Goal: Task Accomplishment & Management: Manage account settings

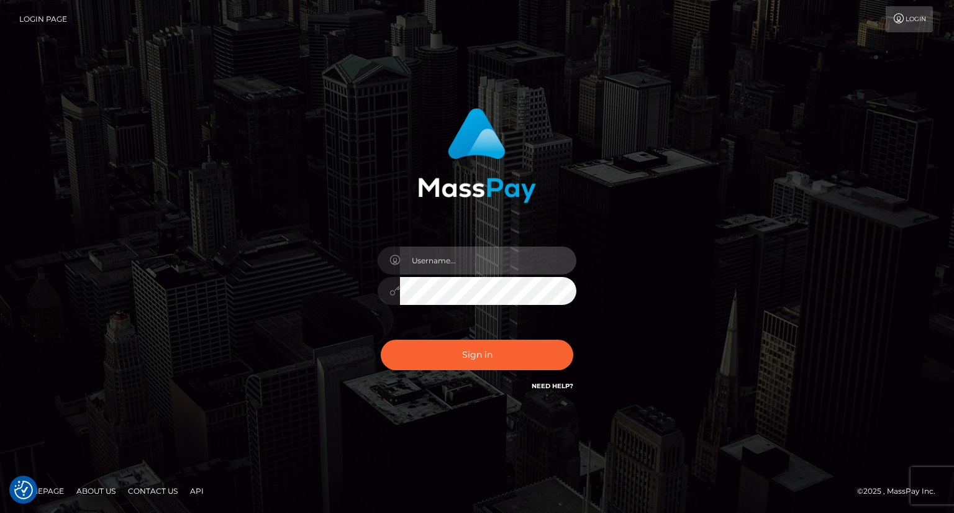
drag, startPoint x: 438, startPoint y: 252, endPoint x: 494, endPoint y: 273, distance: 60.1
click at [438, 252] on input "text" at bounding box center [488, 261] width 176 height 28
type input "Mirasol.spree"
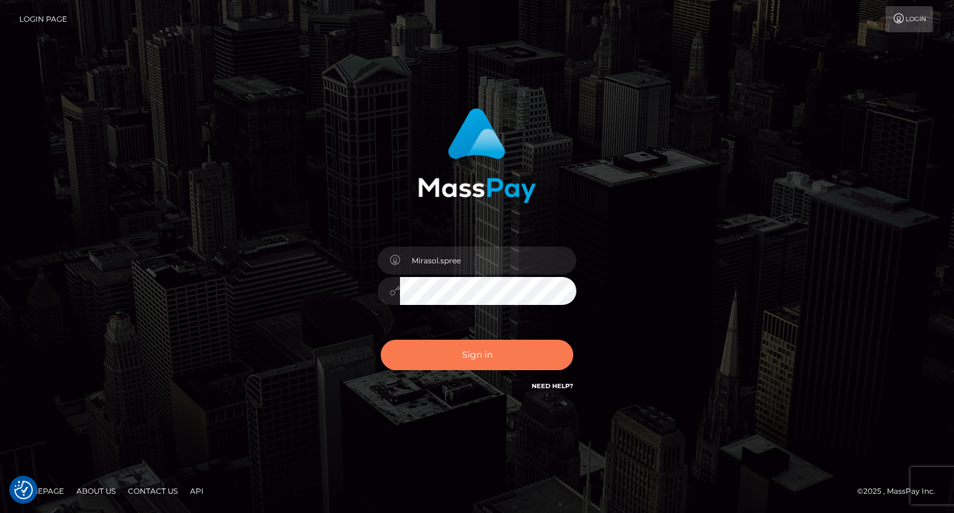
click at [485, 354] on button "Sign in" at bounding box center [477, 355] width 193 height 30
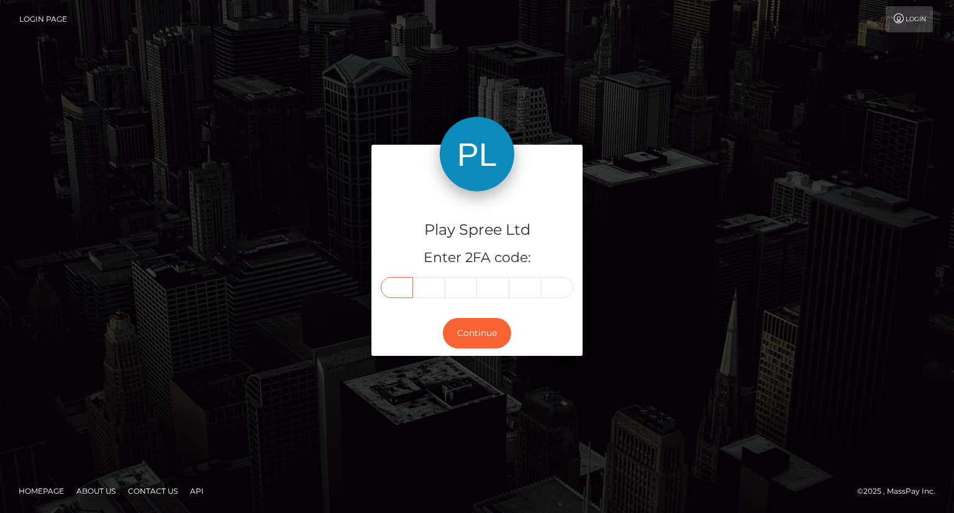
click at [399, 291] on input "text" at bounding box center [397, 287] width 32 height 21
type input "1"
type input "9"
type input "3"
type input "5"
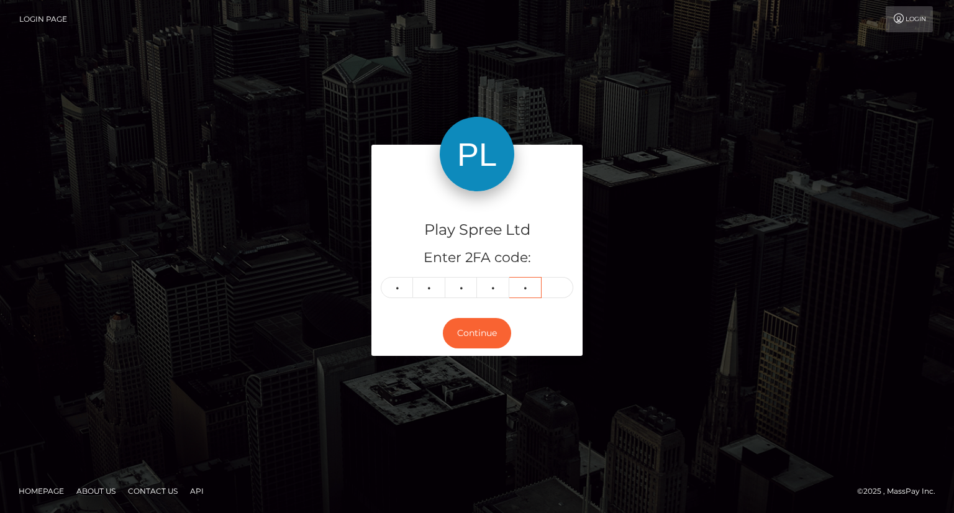
type input "2"
type input "4"
click at [463, 342] on button "Continue" at bounding box center [477, 333] width 68 height 30
click at [478, 341] on button "Continue" at bounding box center [477, 333] width 68 height 30
click at [485, 331] on button "Continue" at bounding box center [477, 333] width 68 height 30
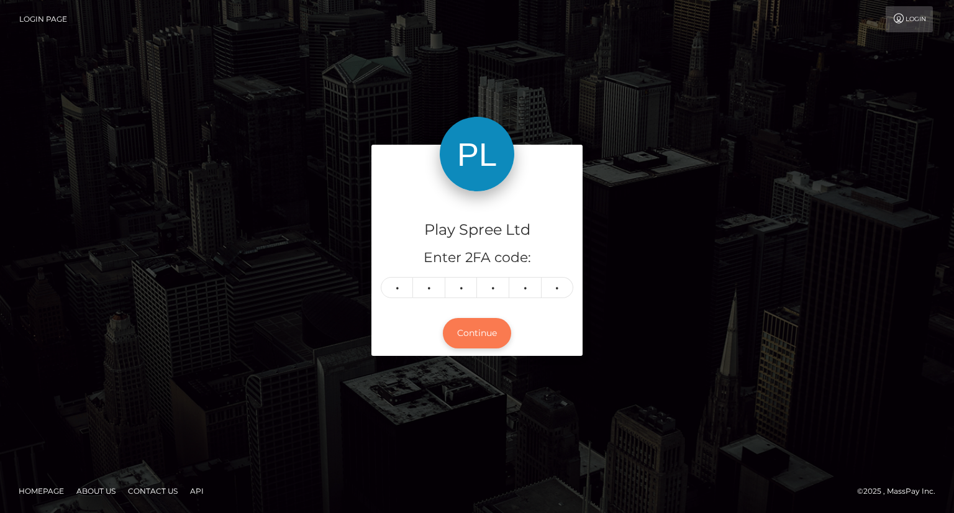
click at [485, 331] on button "Continue" at bounding box center [477, 333] width 68 height 30
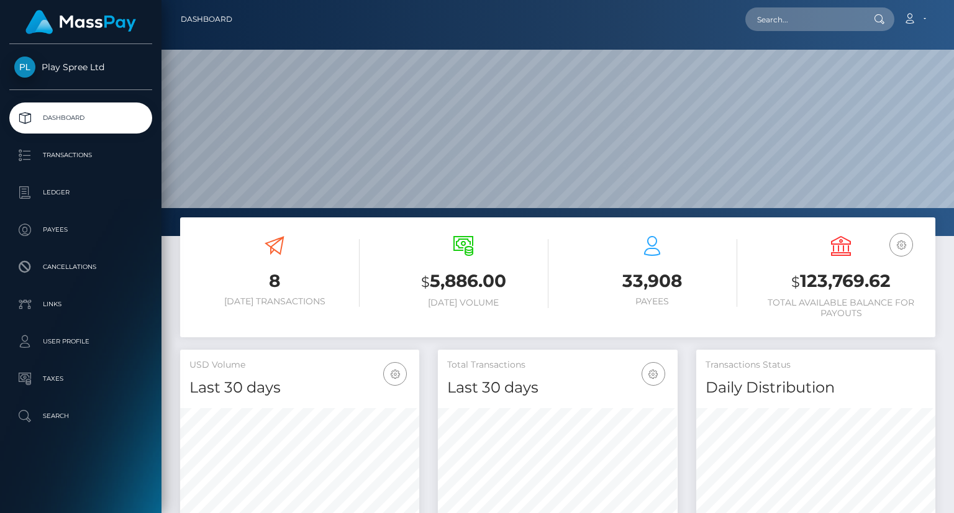
scroll to position [220, 239]
drag, startPoint x: 799, startPoint y: 280, endPoint x: 896, endPoint y: 286, distance: 97.1
click at [896, 286] on h3 "$ 123,769.62" at bounding box center [841, 281] width 170 height 25
copy h3 "123,769.62"
